Goal: Navigation & Orientation: Find specific page/section

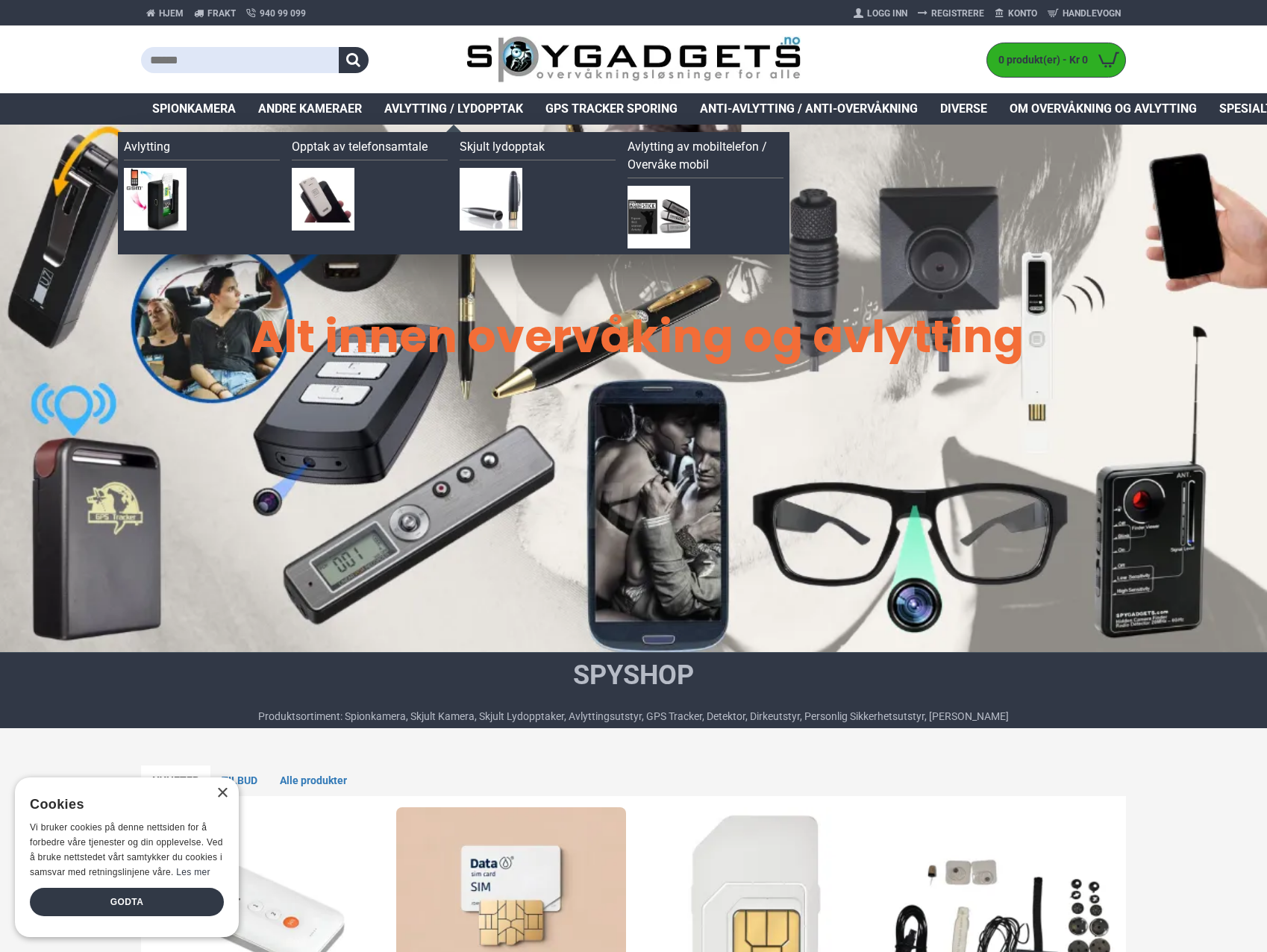
click at [433, 104] on span "Avlytting / Lydopptak" at bounding box center [453, 109] width 139 height 18
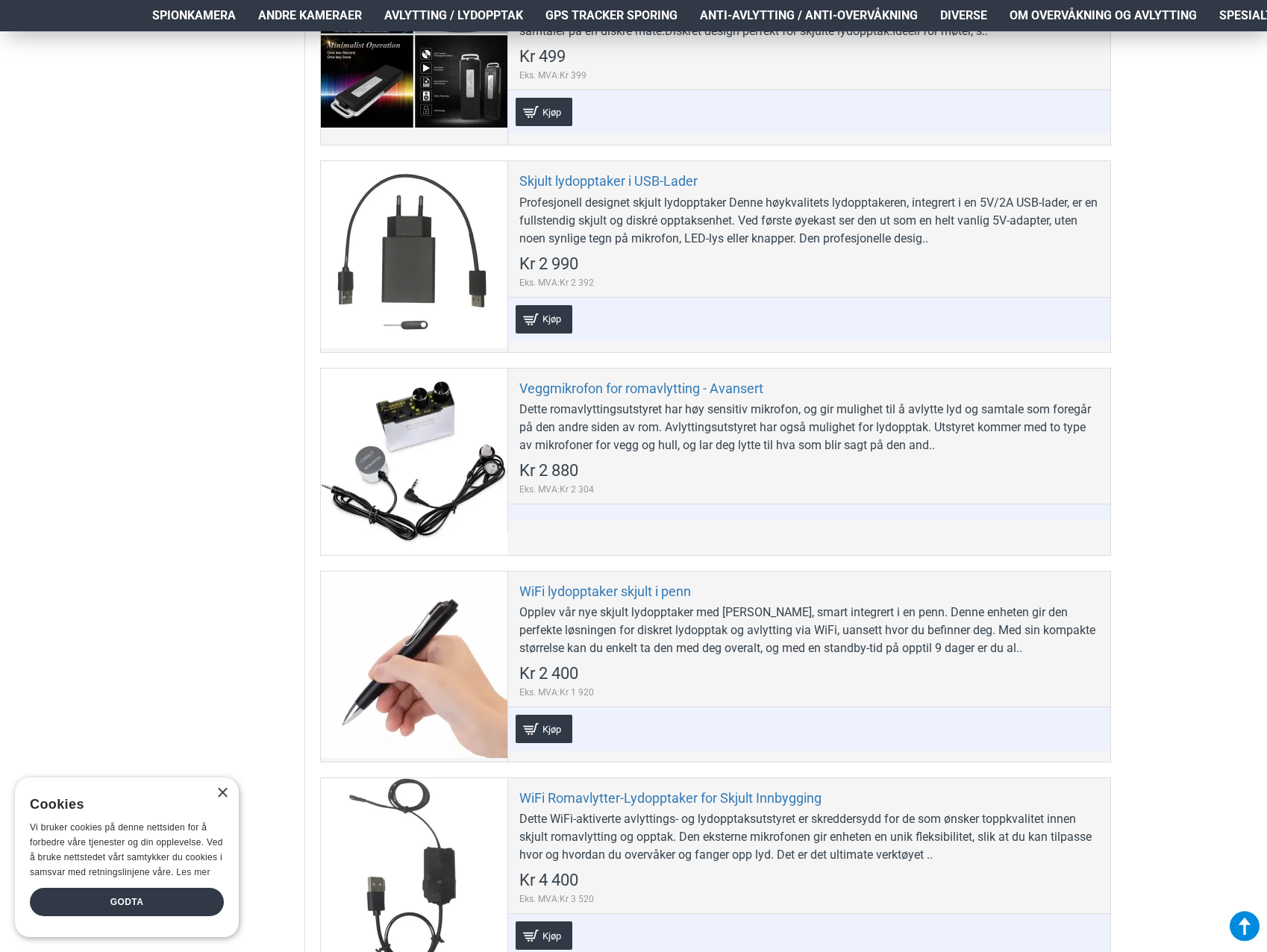
scroll to position [3506, 0]
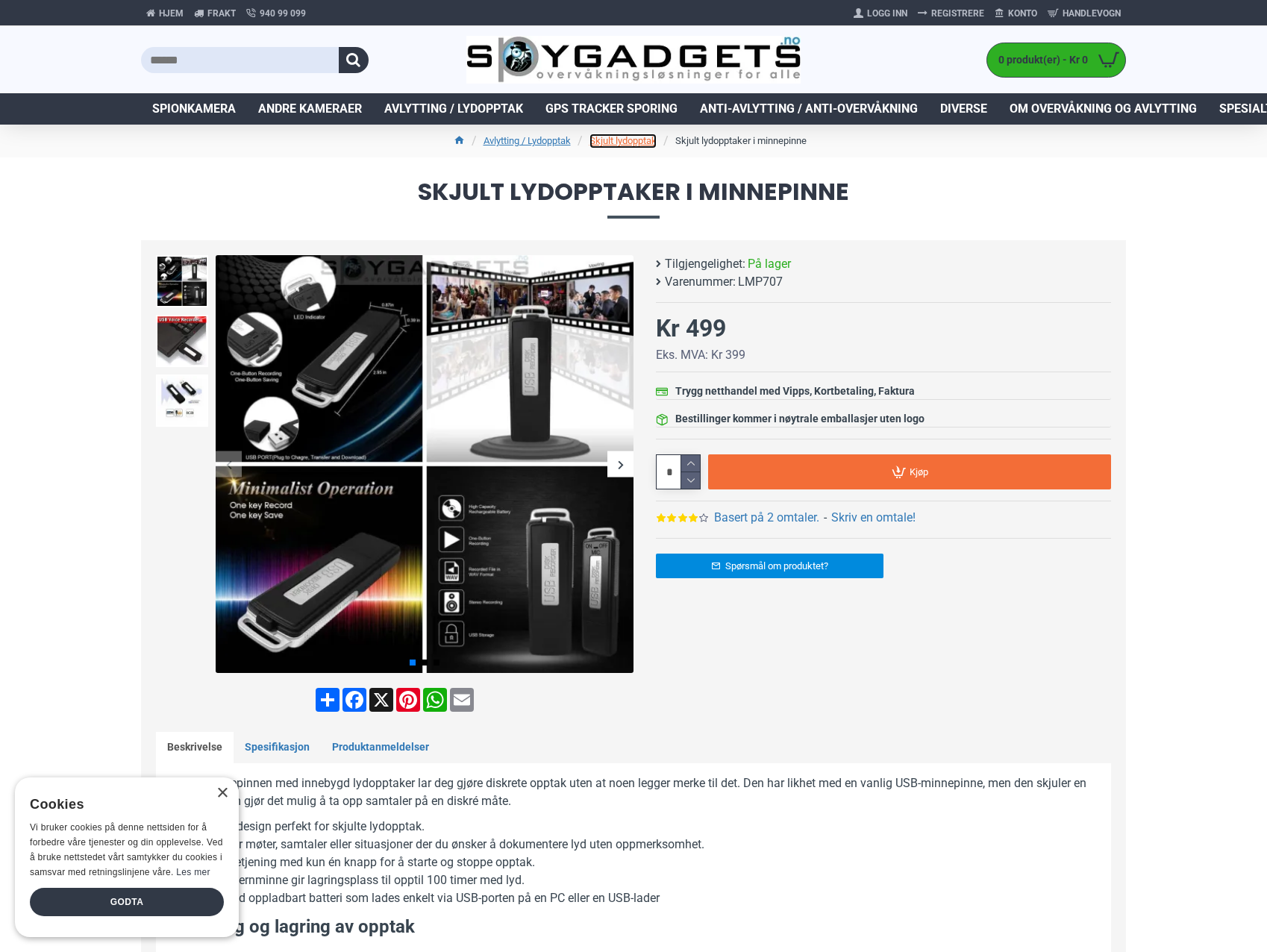
click at [645, 136] on link "Skjult lydopptak" at bounding box center [623, 141] width 67 height 15
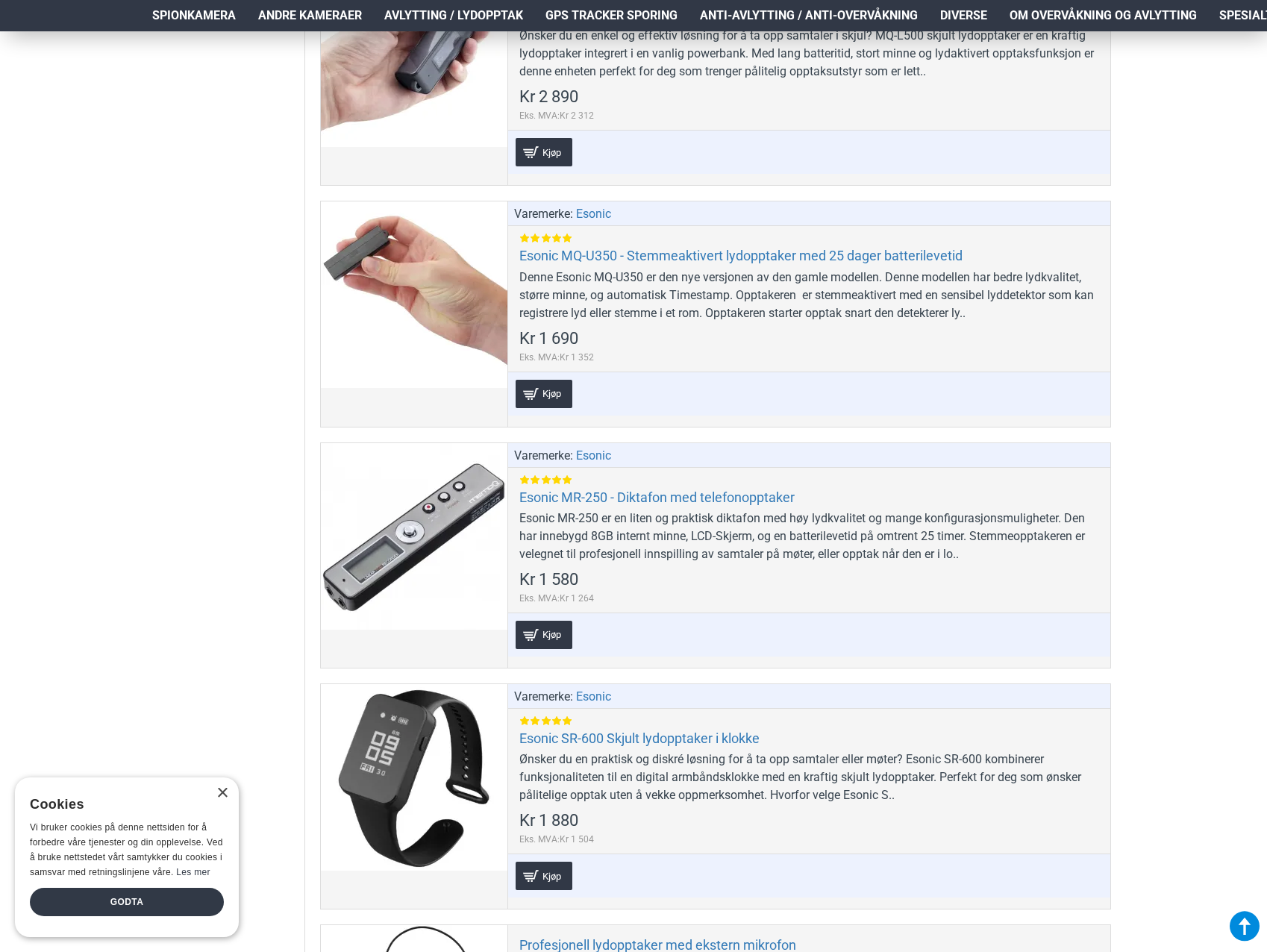
scroll to position [1491, 0]
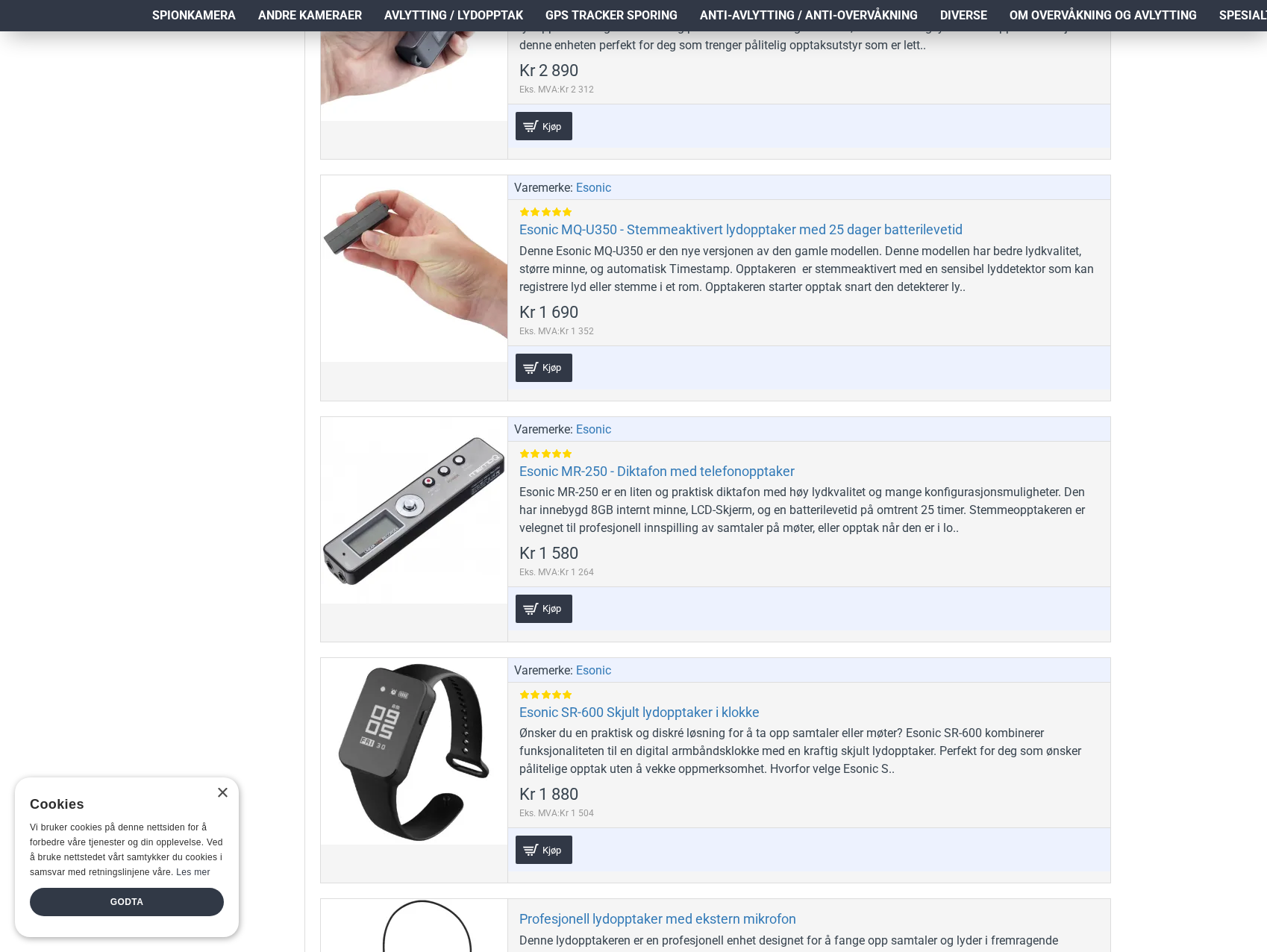
drag, startPoint x: 251, startPoint y: 3, endPoint x: 156, endPoint y: 144, distance: 170.0
click at [156, 144] on aside "Filter Nullstill Pris Kr 499 Kr 6 990 Kr 499 Kr 6 990 Kr 499 — Kr 6 990 *******…" at bounding box center [223, 891] width 164 height 4287
